Goal: Register for event/course

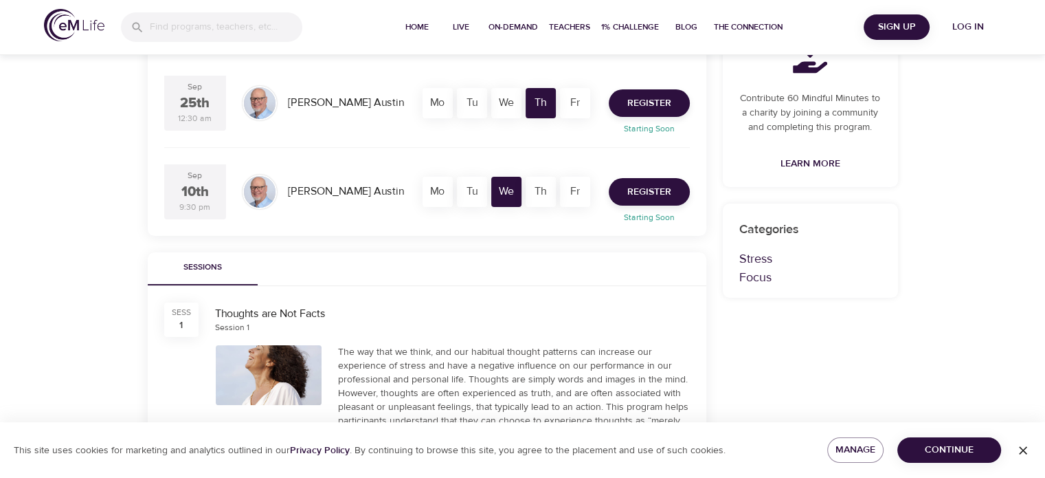
scroll to position [275, 0]
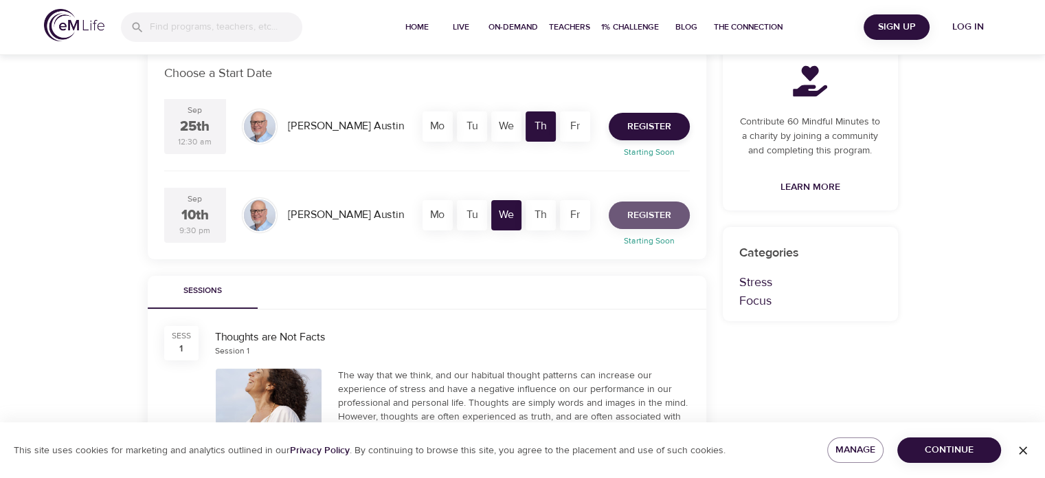
click at [633, 214] on span "Register" at bounding box center [650, 215] width 44 height 17
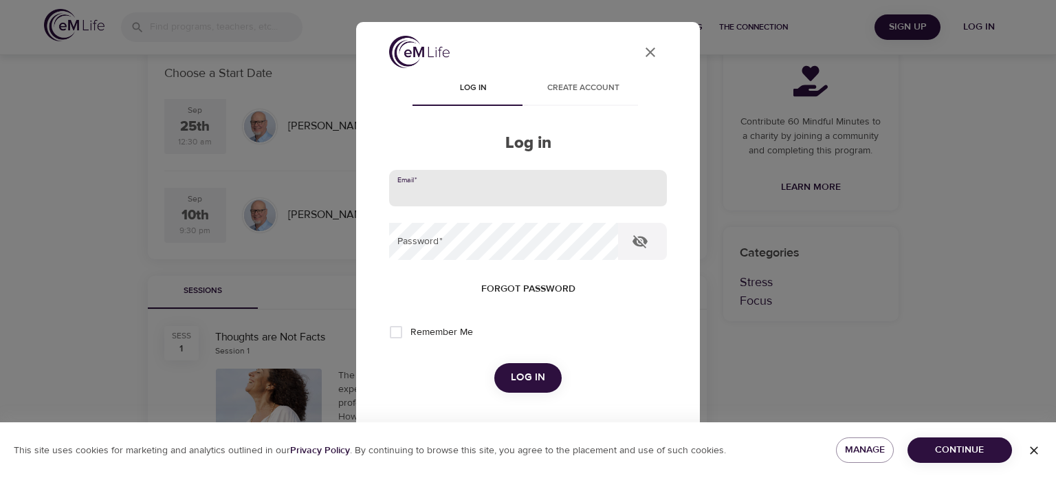
click at [487, 178] on input "email" at bounding box center [528, 188] width 278 height 37
type input "[EMAIL_ADDRESS][DOMAIN_NAME]"
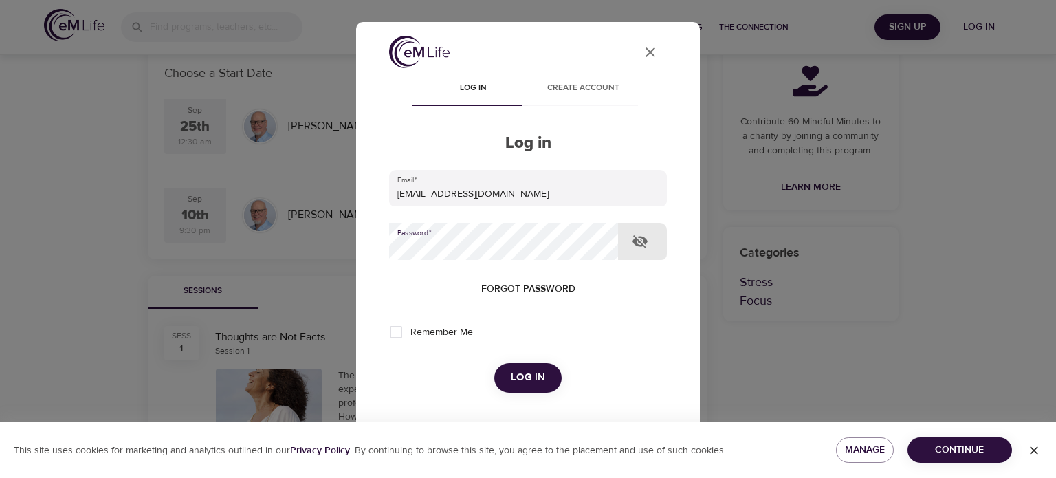
click at [646, 246] on icon "button" at bounding box center [640, 241] width 16 height 16
click at [439, 332] on span "Remember Me" at bounding box center [441, 332] width 63 height 14
click at [410, 332] on input "Remember Me" at bounding box center [395, 332] width 29 height 29
checkbox input "true"
click at [516, 379] on span "Log in" at bounding box center [528, 377] width 34 height 18
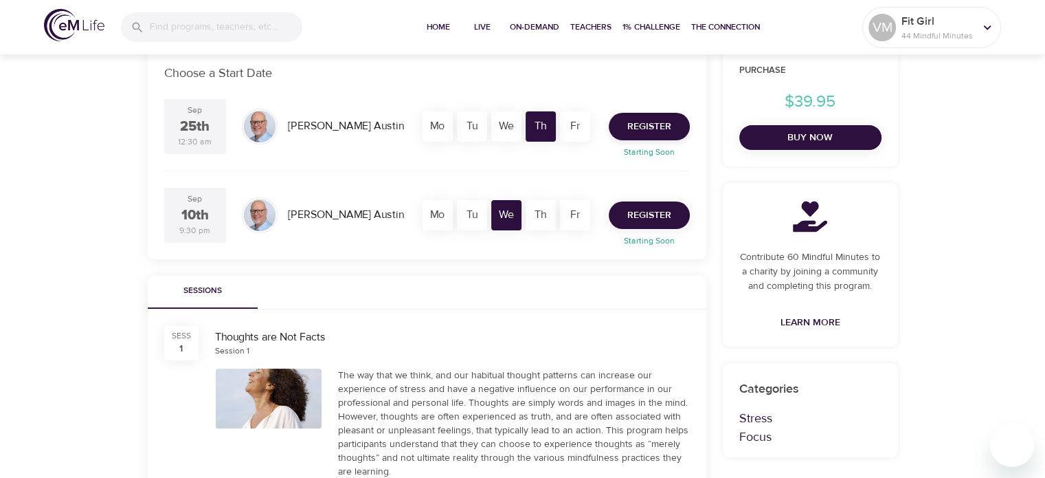
click at [647, 219] on span "Register" at bounding box center [650, 215] width 44 height 17
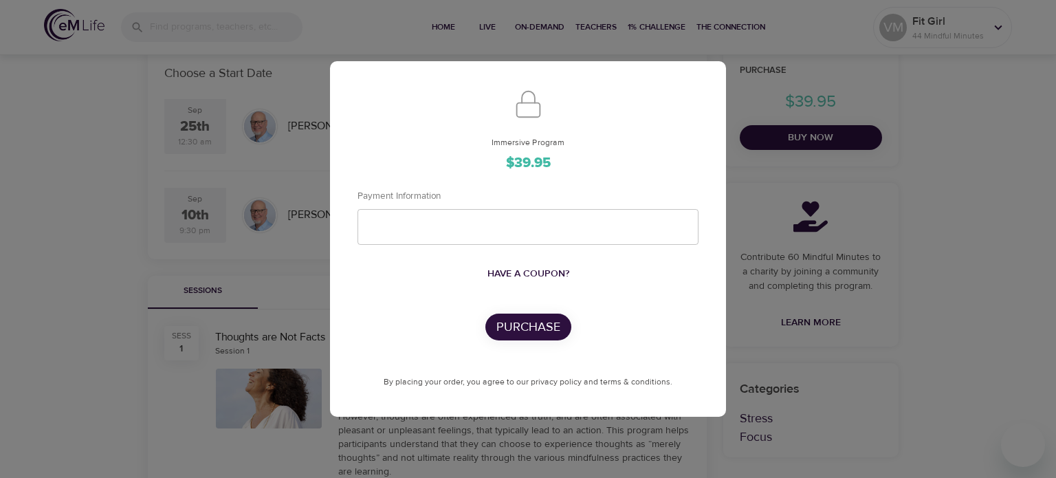
click at [964, 261] on div "Immersive Program $39.95 Payment Information Have a coupon? Purchase By placing…" at bounding box center [528, 239] width 1056 height 478
